Goal: Transaction & Acquisition: Register for event/course

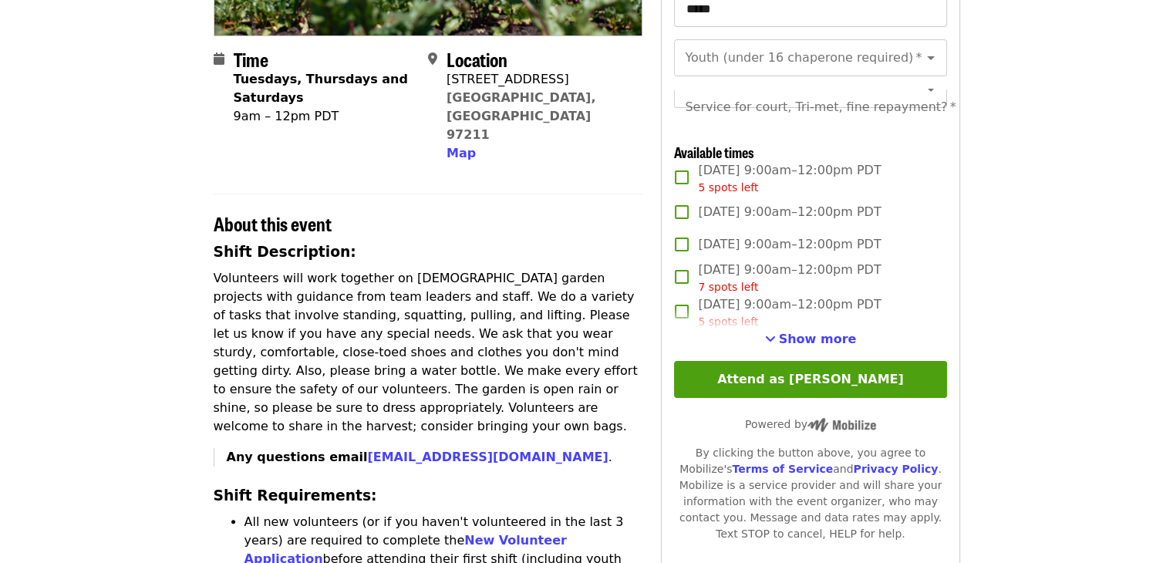
scroll to position [336, 0]
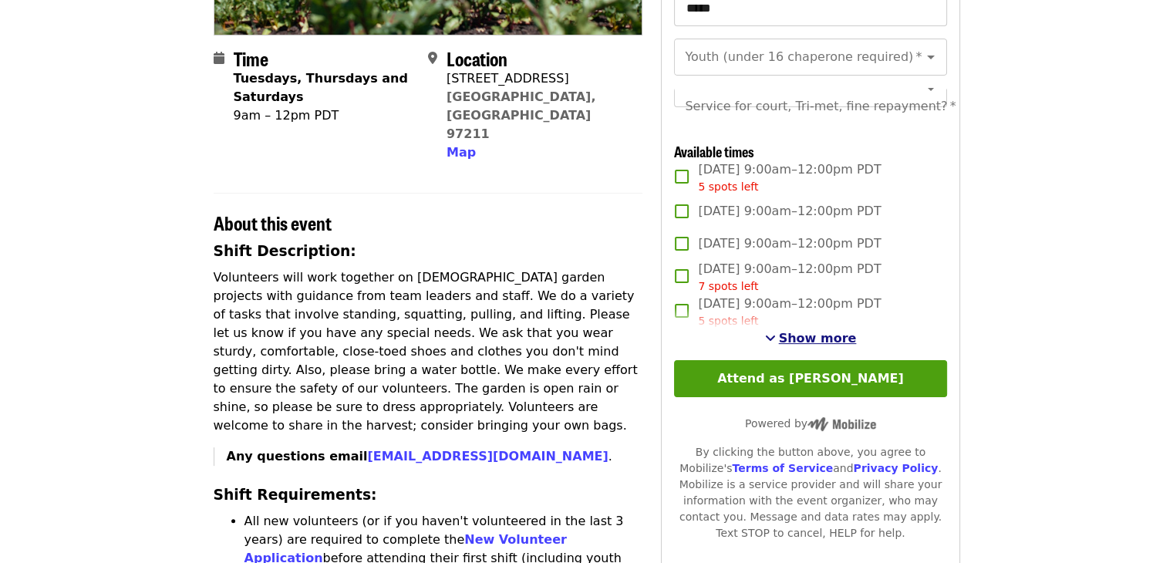
click at [787, 346] on span "Show more" at bounding box center [818, 338] width 78 height 15
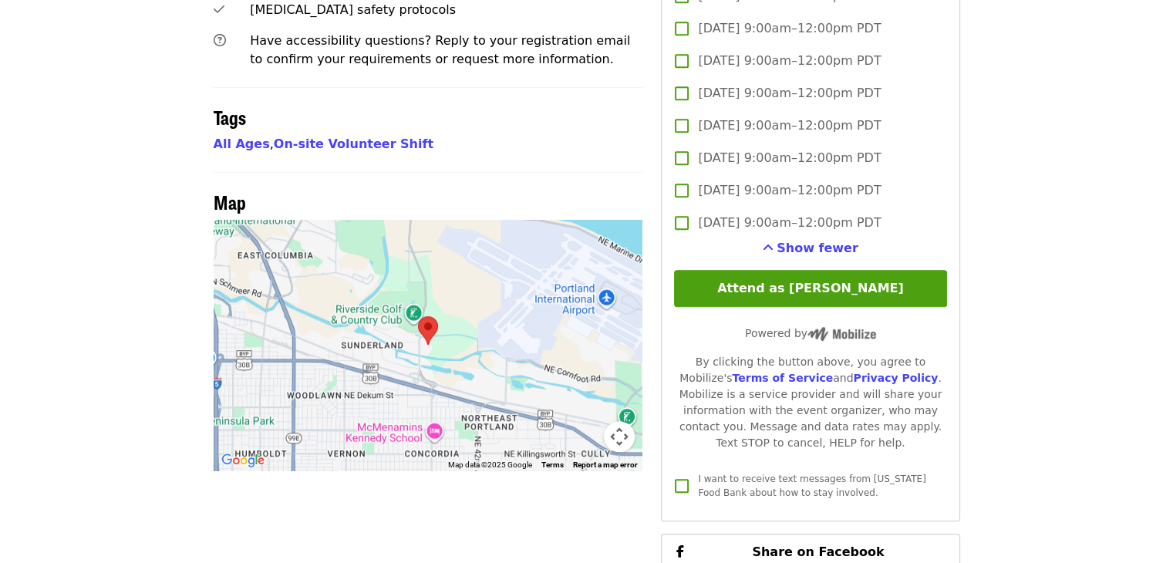
scroll to position [1048, 0]
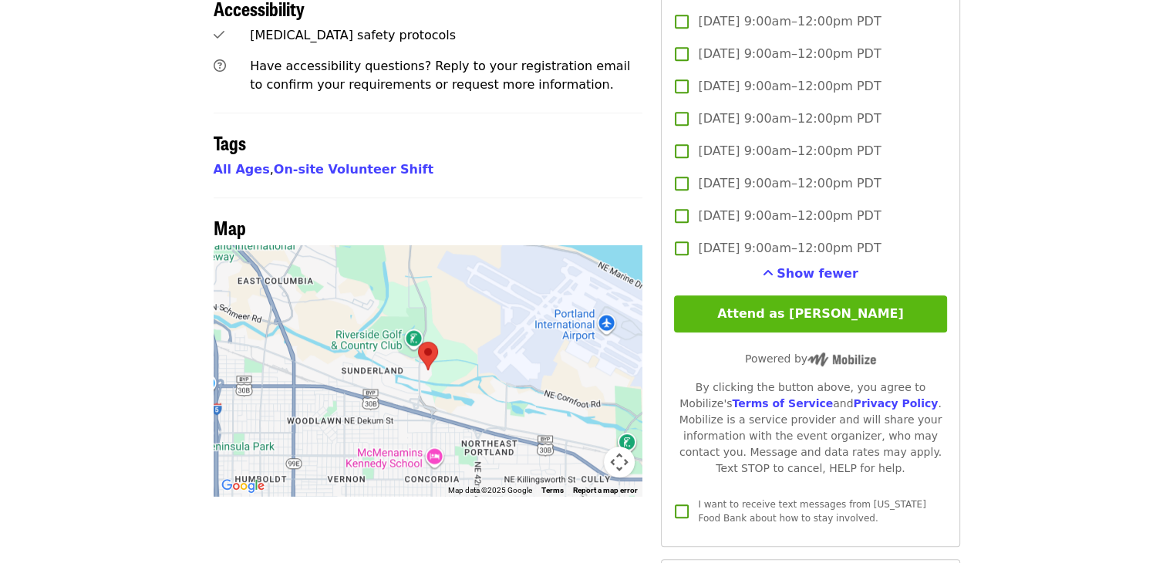
click at [745, 329] on button "Attend as [PERSON_NAME]" at bounding box center [810, 313] width 272 height 37
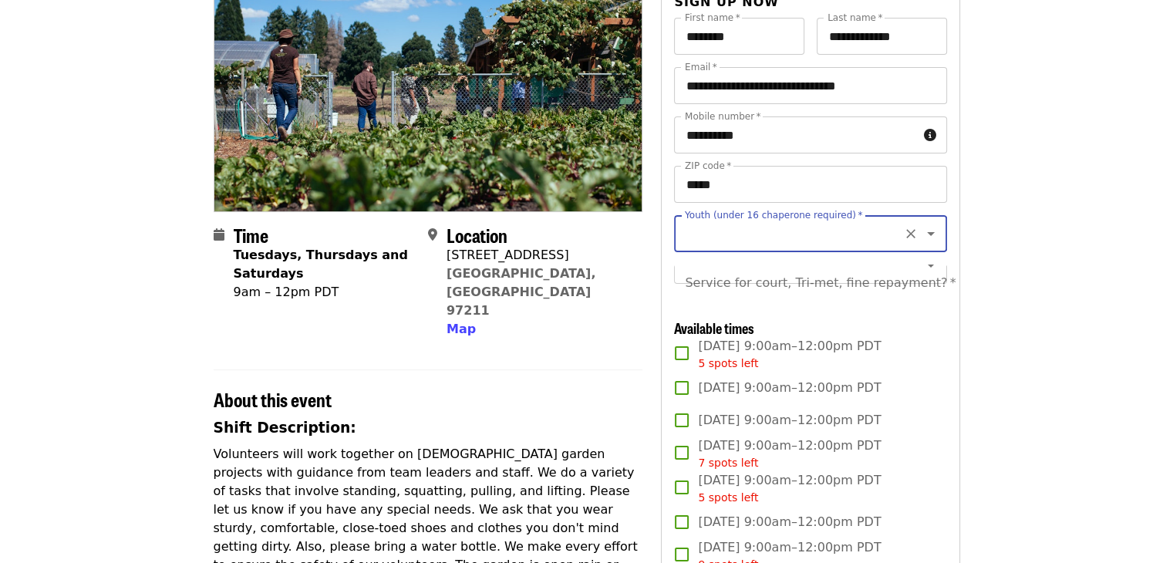
scroll to position [158, 0]
click at [719, 241] on input "Youth (under 16 chaperone required)   *" at bounding box center [792, 234] width 210 height 29
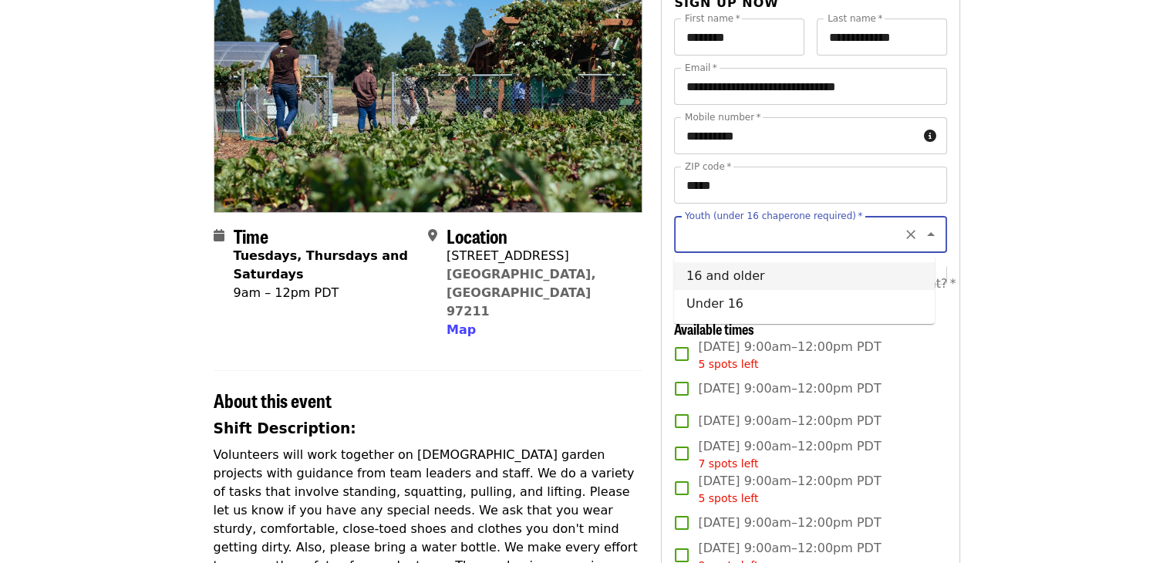
click at [633, 370] on div "About this event" at bounding box center [429, 391] width 430 height 42
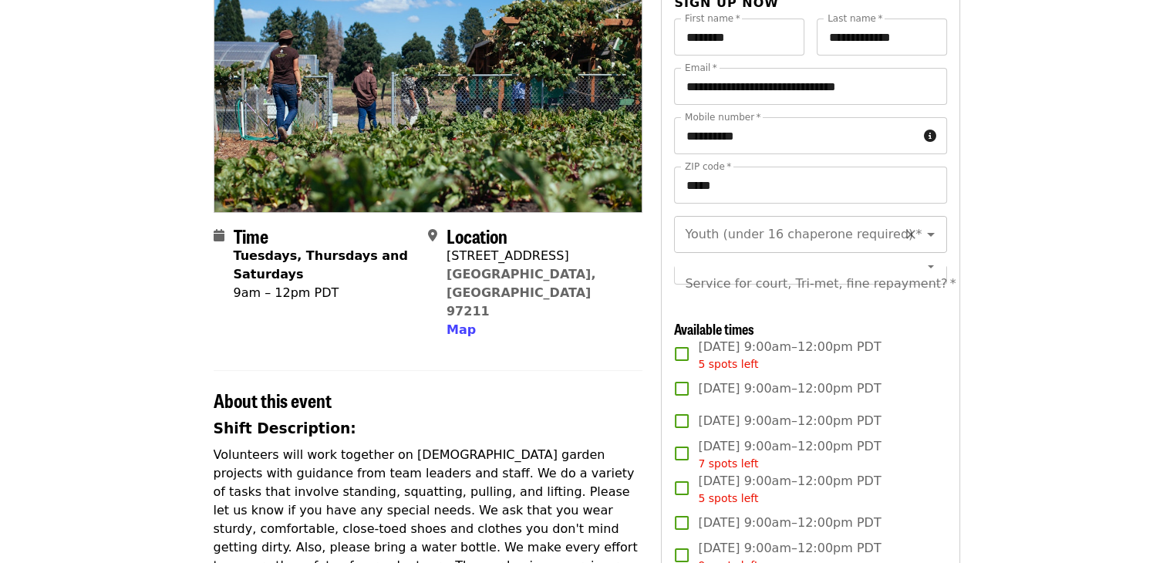
click at [763, 225] on div "Youth (under 16 chaperone required)   * Youth (under 16 chaperone required) *" at bounding box center [810, 234] width 272 height 37
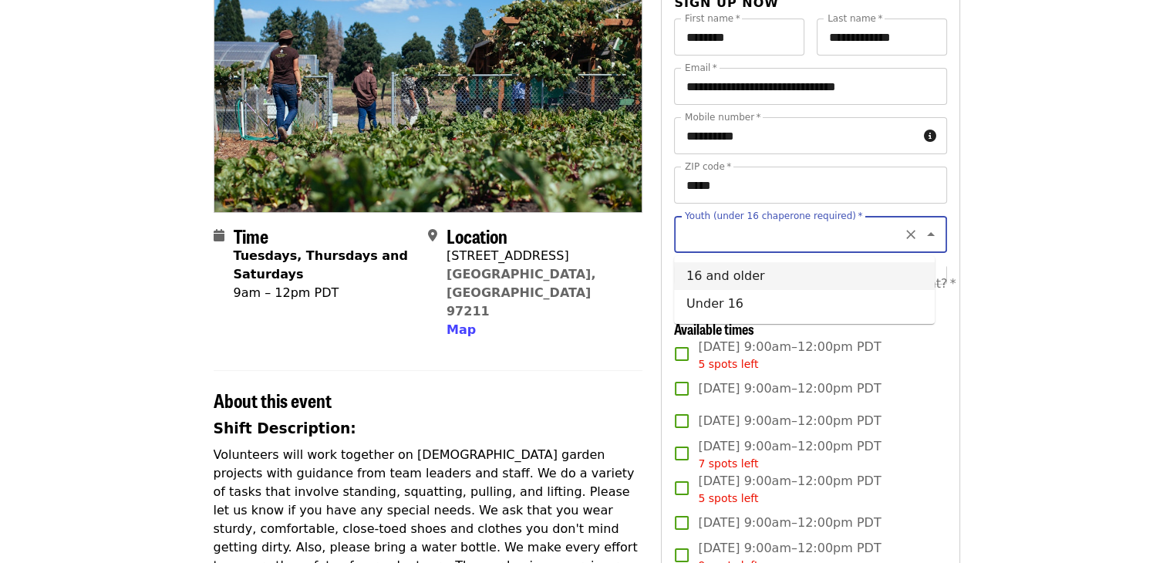
click at [744, 274] on li "16 and older" at bounding box center [804, 276] width 261 height 28
type input "**********"
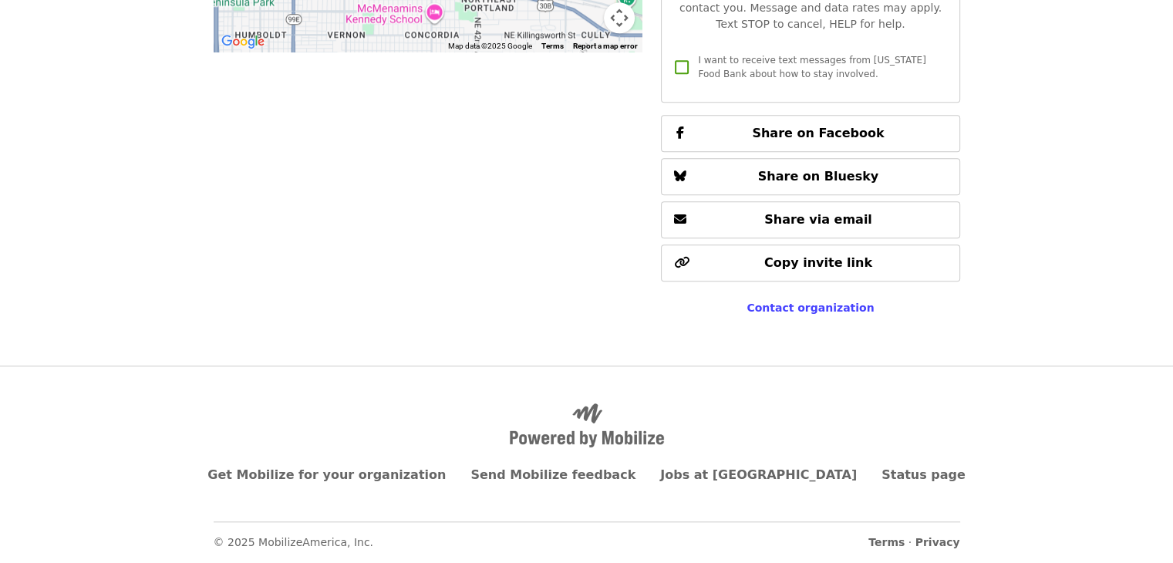
scroll to position [1122, 0]
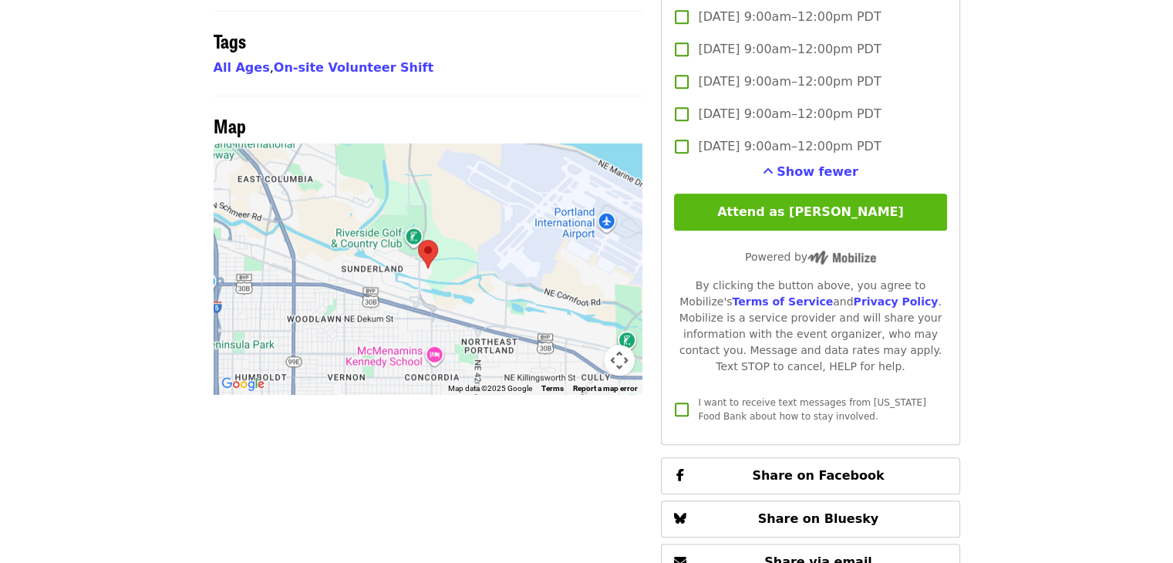
click at [722, 231] on button "Attend as [PERSON_NAME]" at bounding box center [810, 212] width 272 height 37
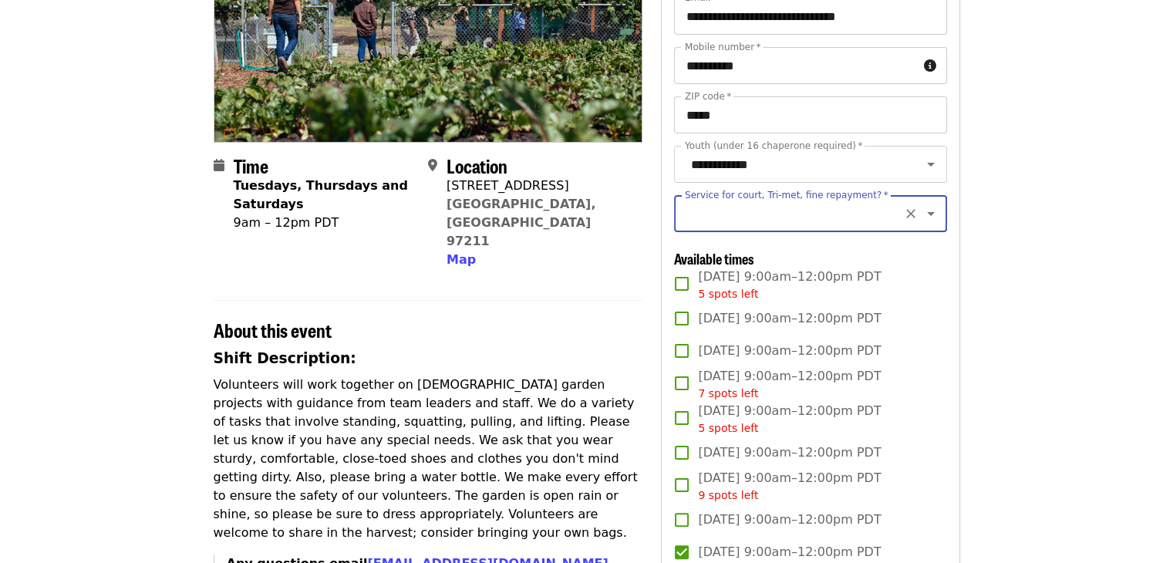
scroll to position [228, 0]
click at [752, 228] on input "Service for court, Tri-met, fine repayment?   *" at bounding box center [792, 213] width 210 height 29
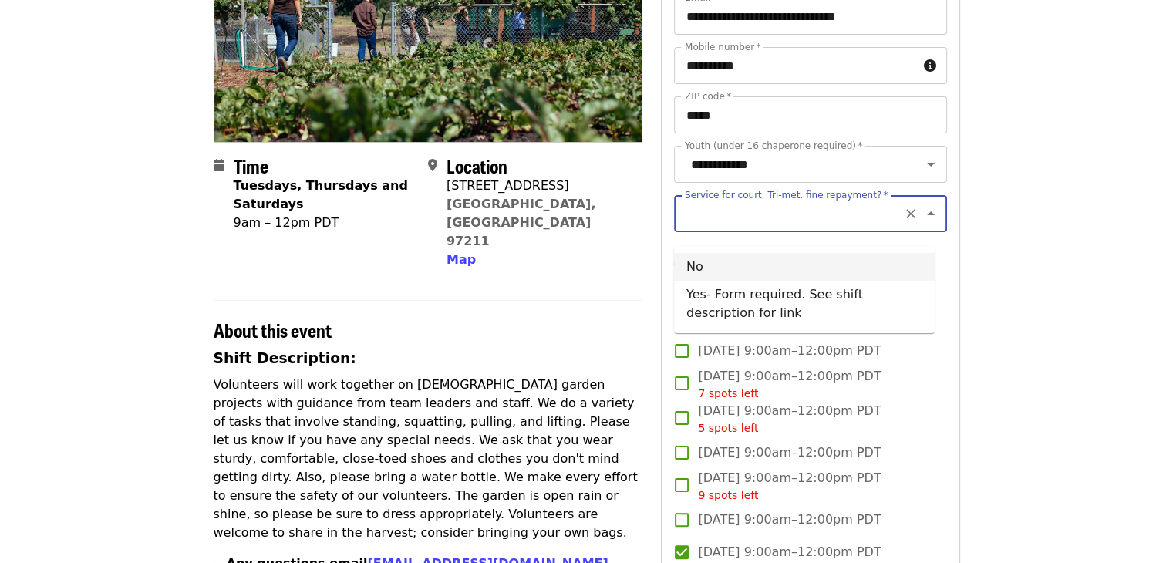
click at [694, 263] on li "No" at bounding box center [804, 267] width 261 height 28
type input "**"
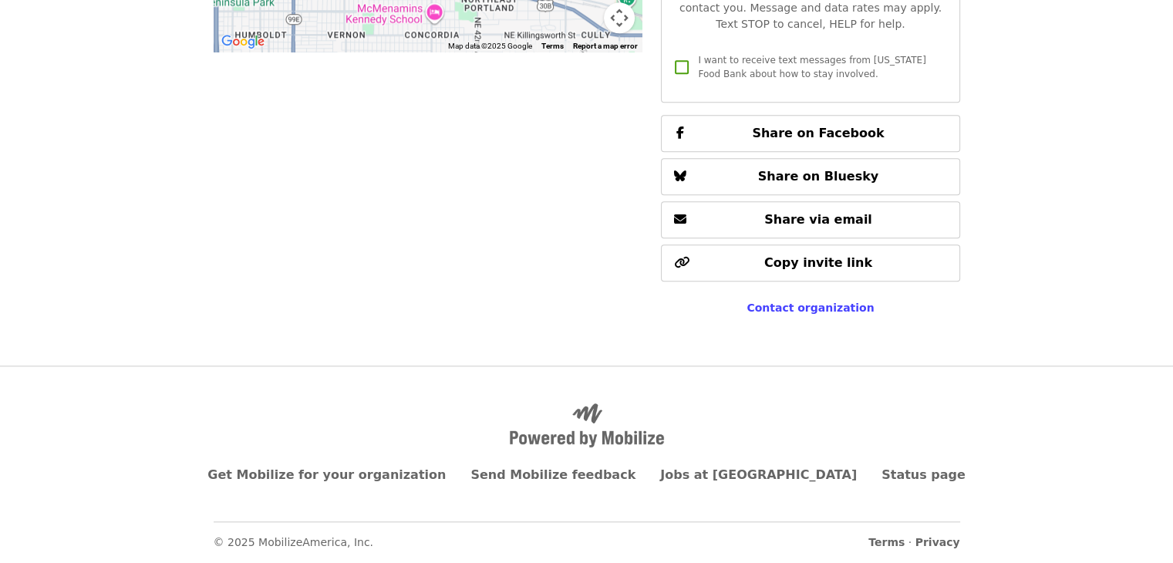
scroll to position [1113, 0]
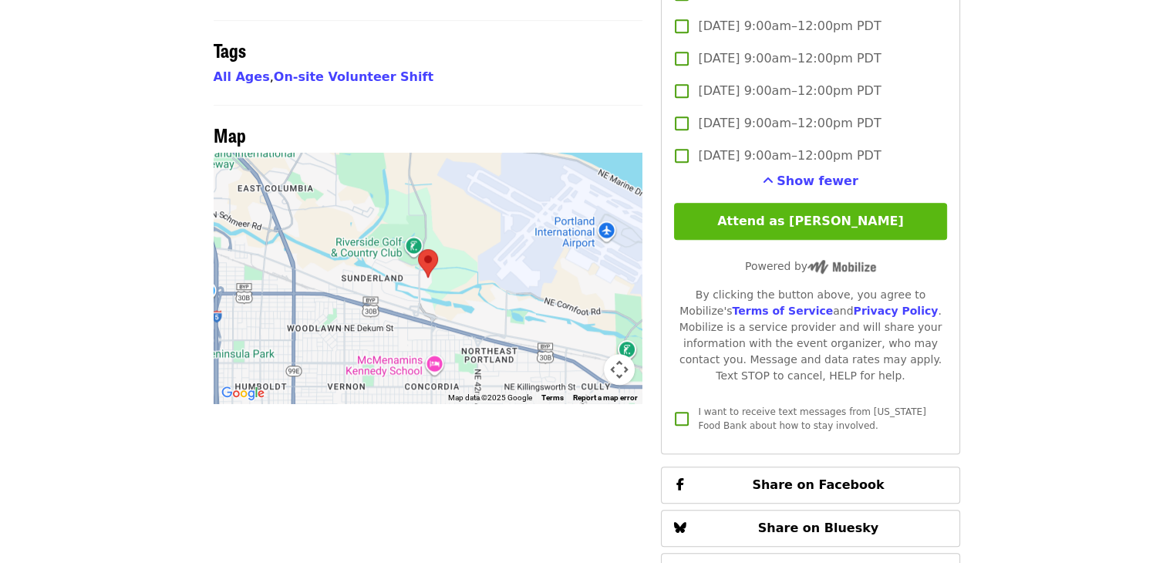
click at [820, 240] on button "Attend as [PERSON_NAME]" at bounding box center [810, 221] width 272 height 37
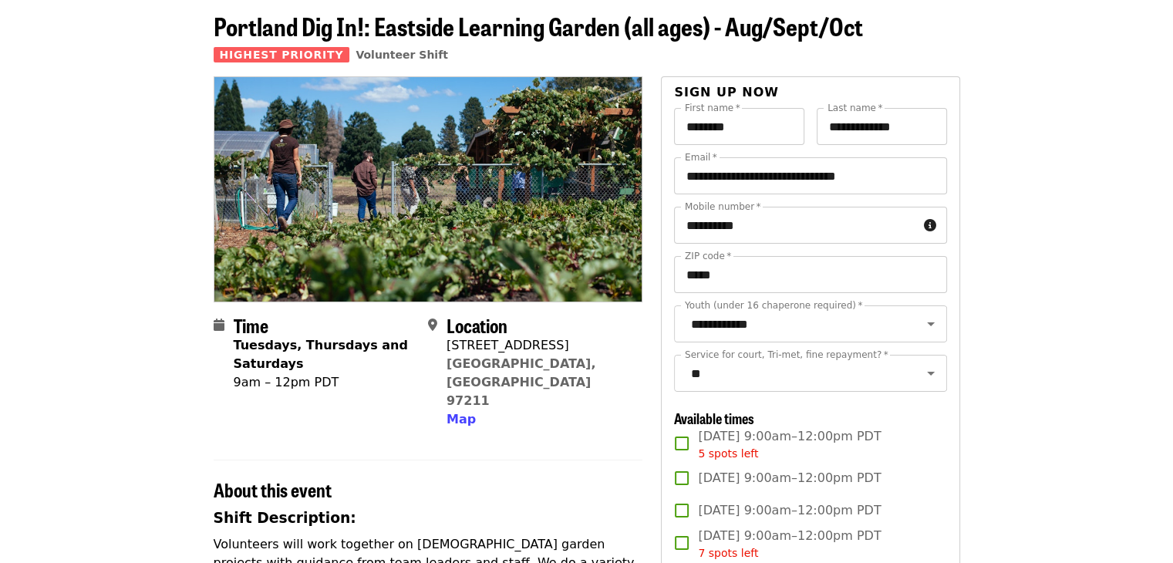
scroll to position [0, 0]
